Goal: Task Accomplishment & Management: Manage account settings

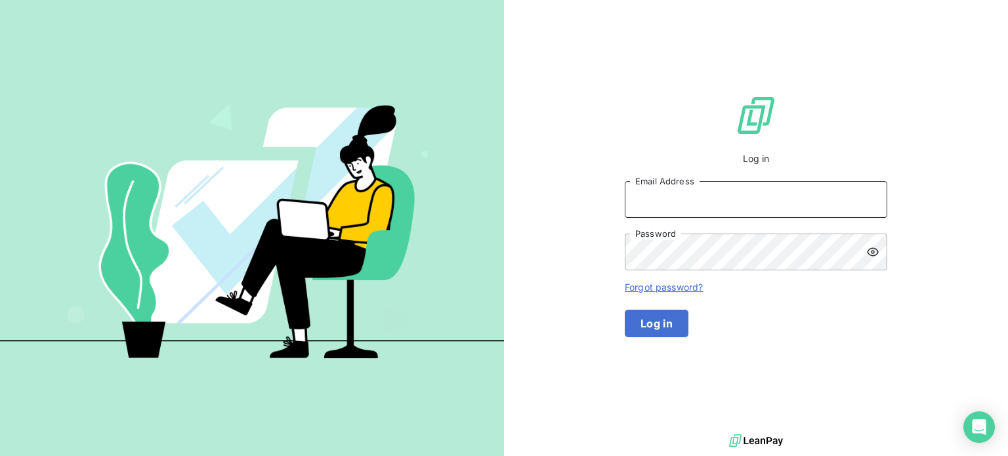
type input "[EMAIL_ADDRESS][DOMAIN_NAME]"
click at [688, 330] on button "Log in" at bounding box center [657, 324] width 64 height 28
click at [688, 337] on button "Log in" at bounding box center [657, 324] width 64 height 28
